Goal: Find contact information: Find contact information

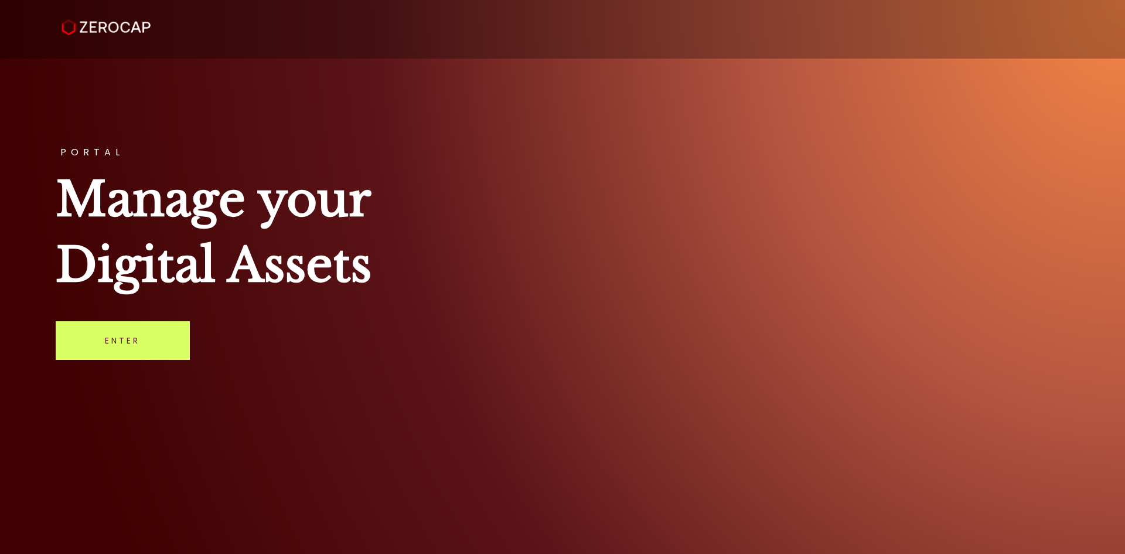
click at [169, 321] on div "PORTAL Manage your Digital Assets Enter" at bounding box center [562, 277] width 1125 height 554
click at [117, 336] on link "Enter" at bounding box center [123, 340] width 134 height 39
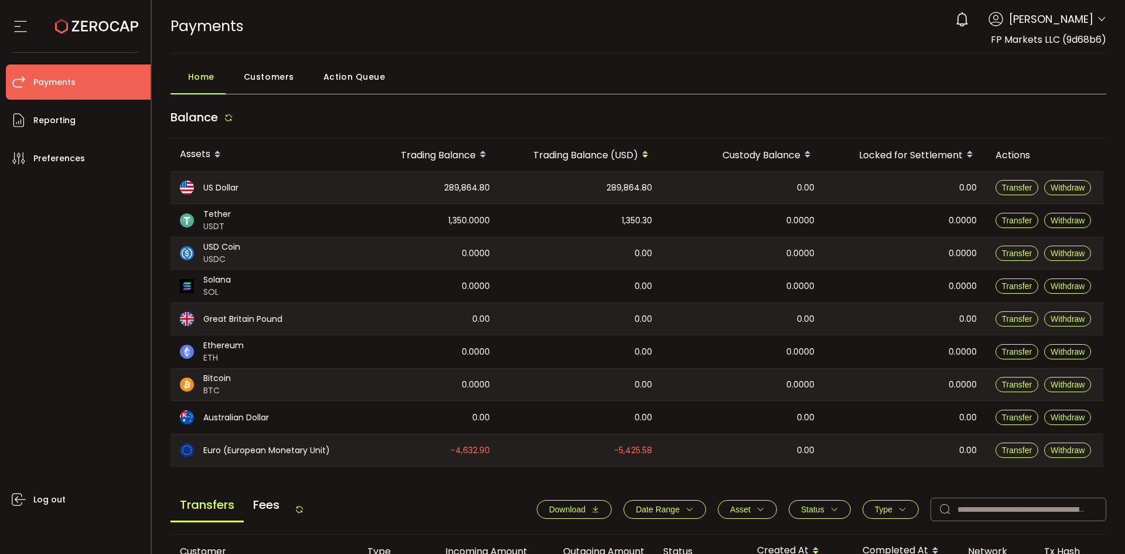
scroll to position [445, 0]
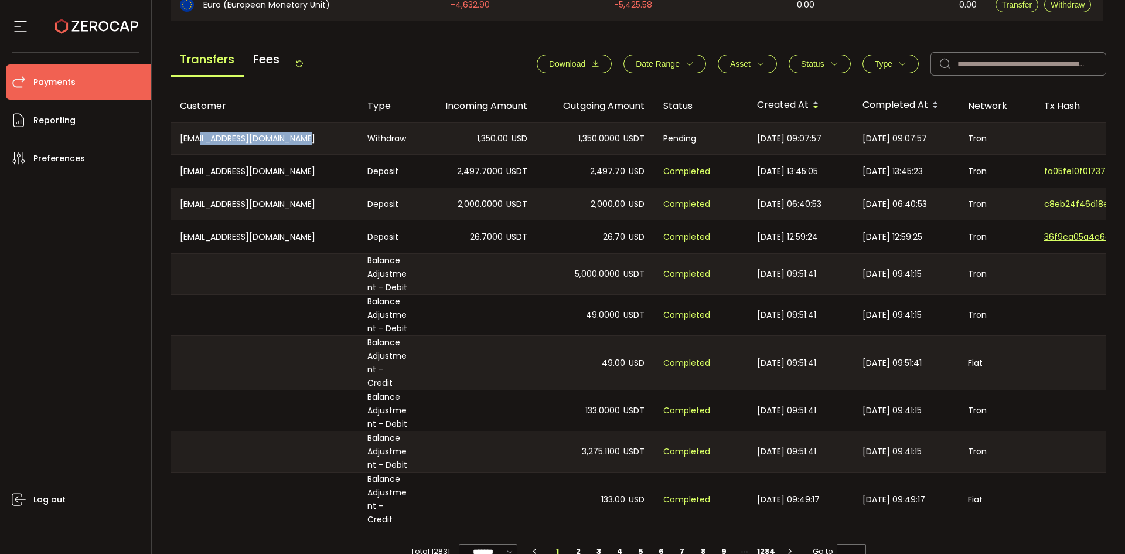
drag, startPoint x: 310, startPoint y: 142, endPoint x: 201, endPoint y: 139, distance: 109.0
click at [198, 145] on div "[EMAIL_ADDRESS][DOMAIN_NAME]" at bounding box center [265, 138] width 188 height 32
copy div "[EMAIL_ADDRESS][DOMAIN_NAME]"
click at [847, 138] on div "[DATE] 09:07:57" at bounding box center [800, 138] width 105 height 32
